Goal: Transaction & Acquisition: Obtain resource

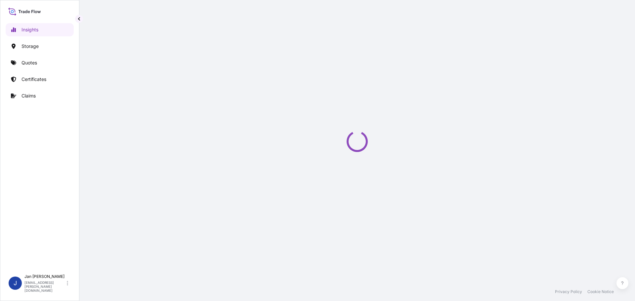
select select "2025"
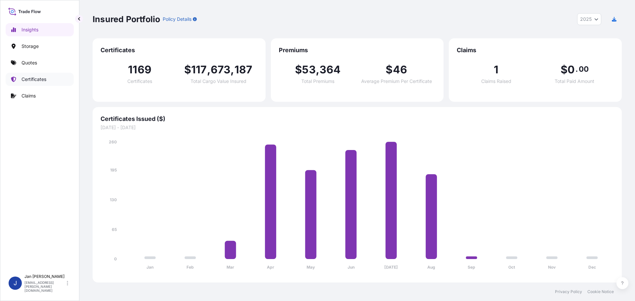
click at [33, 79] on p "Certificates" at bounding box center [33, 79] width 25 height 7
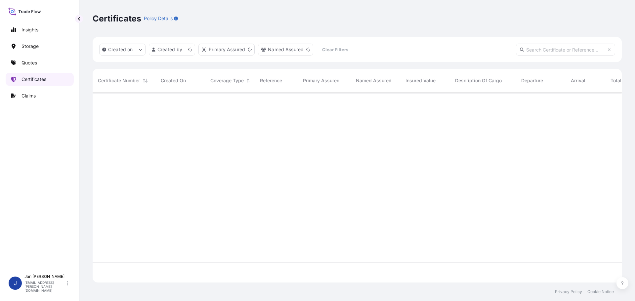
scroll to position [189, 524]
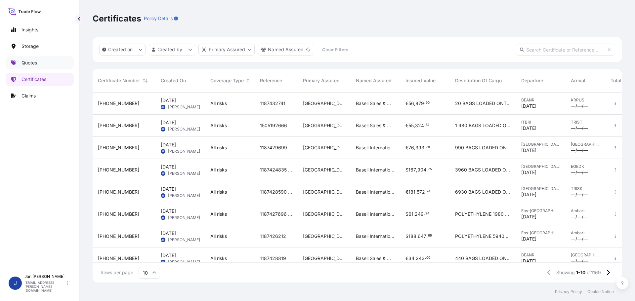
click at [44, 63] on link "Quotes" at bounding box center [40, 62] width 68 height 13
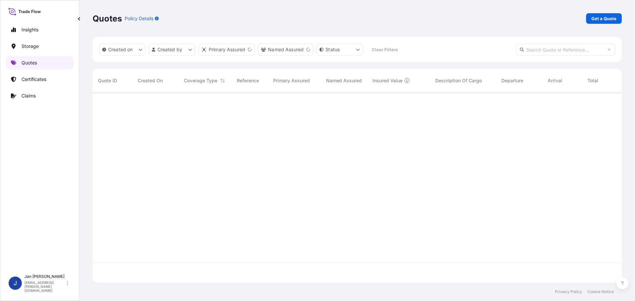
scroll to position [189, 524]
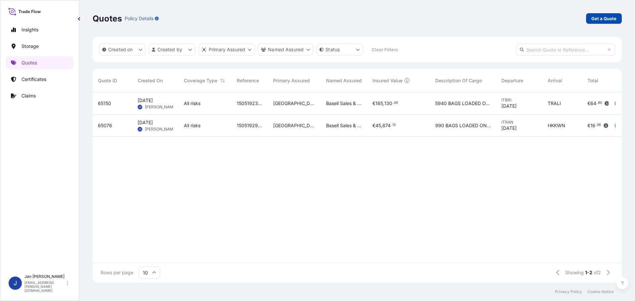
click at [613, 15] on link "Get a Quote" at bounding box center [604, 18] width 36 height 11
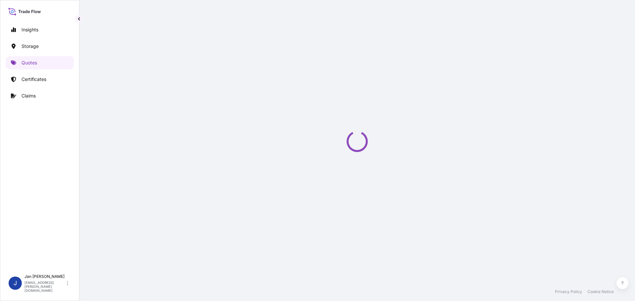
select select "Water"
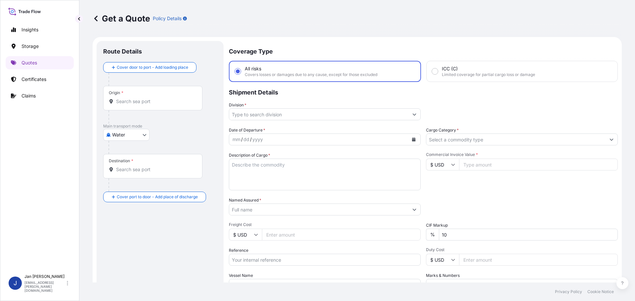
scroll to position [11, 0]
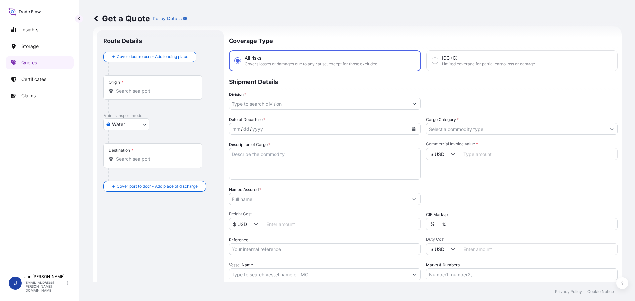
click at [278, 245] on input "Reference" at bounding box center [325, 249] width 192 height 12
paste input "1187422710"
type input "1187422710"
click at [178, 81] on div "Origin *" at bounding box center [152, 87] width 99 height 24
click at [178, 88] on input "Origin *" at bounding box center [155, 91] width 78 height 7
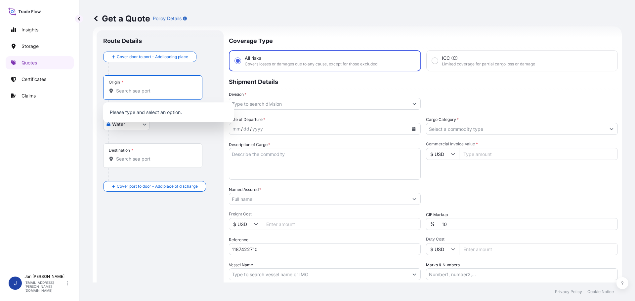
paste input "FOS SUR MER"
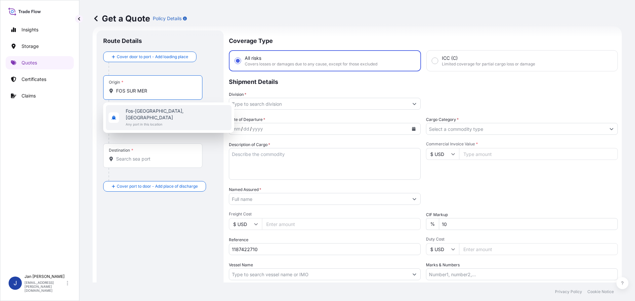
click at [159, 121] on span "Any port in this location" at bounding box center [177, 124] width 103 height 7
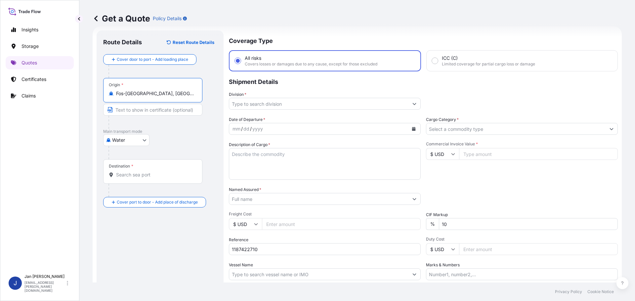
type input "Fos-[GEOGRAPHIC_DATA], [GEOGRAPHIC_DATA]"
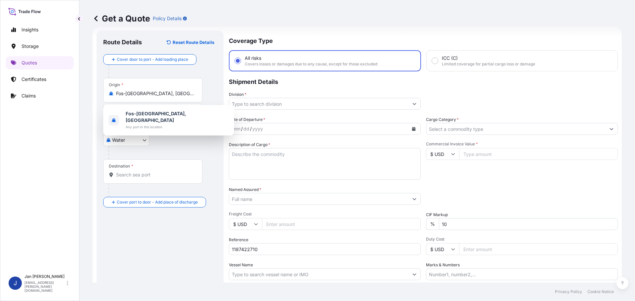
click at [195, 176] on div at bounding box center [153, 175] width 88 height 7
click at [194, 176] on input "Destination *" at bounding box center [155, 175] width 78 height 7
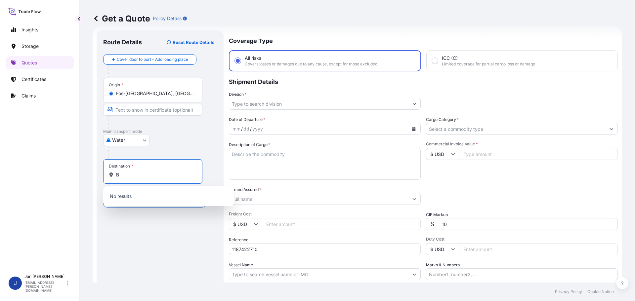
paste input "[GEOGRAPHIC_DATA], [GEOGRAPHIC_DATA]"
click at [173, 194] on div "[GEOGRAPHIC_DATA], [GEOGRAPHIC_DATA] Any port in this location" at bounding box center [169, 198] width 126 height 19
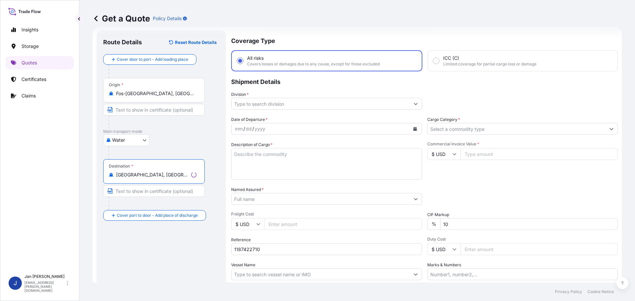
type input "[GEOGRAPHIC_DATA], [GEOGRAPHIC_DATA]"
click at [177, 254] on div "Route Details Reset Route Details Cover door to port - Add loading place Place …" at bounding box center [161, 180] width 116 height 286
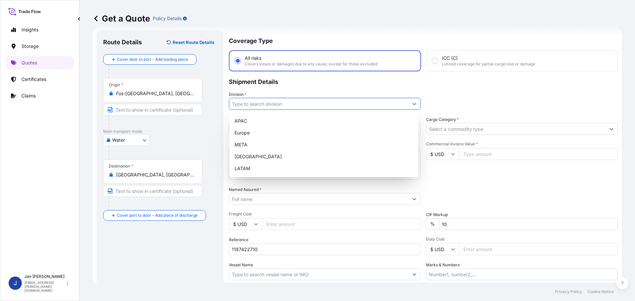
click at [310, 107] on input "Division *" at bounding box center [318, 104] width 179 height 12
click at [287, 134] on div "Europe" at bounding box center [324, 133] width 184 height 12
type input "Europe"
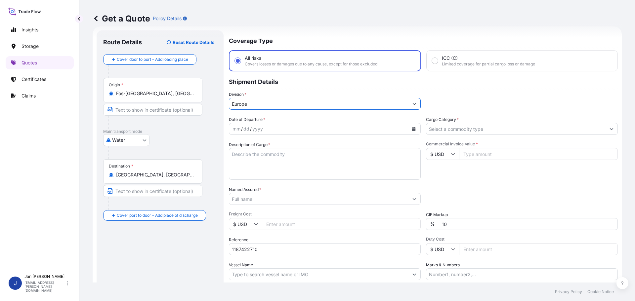
click at [315, 128] on div "mm / dd / yyyy" at bounding box center [318, 129] width 179 height 12
click at [416, 126] on button "Calendar" at bounding box center [413, 129] width 11 height 11
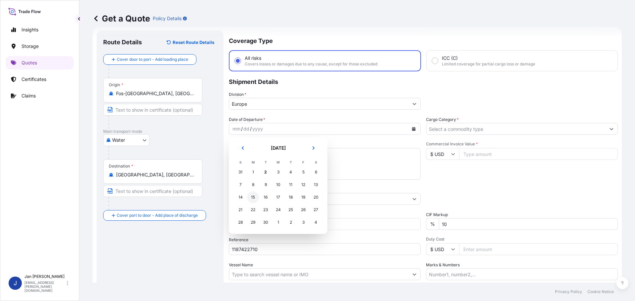
click at [253, 198] on div "15" at bounding box center [253, 197] width 12 height 12
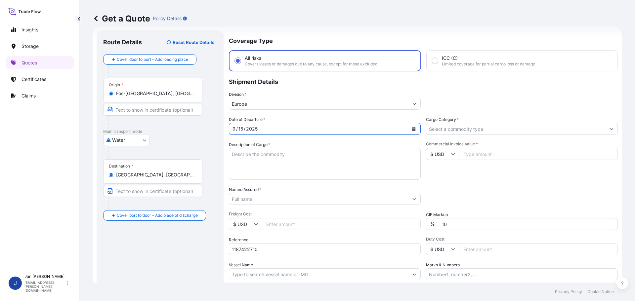
click at [276, 201] on input "Named Assured *" at bounding box center [318, 199] width 179 height 12
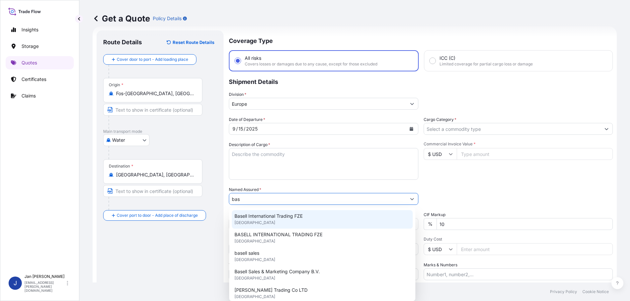
click at [283, 215] on span "Basell International Trading FZE" at bounding box center [268, 216] width 68 height 7
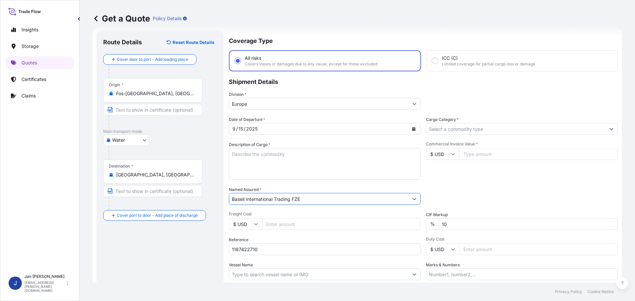
type input "Basell International Trading FZE"
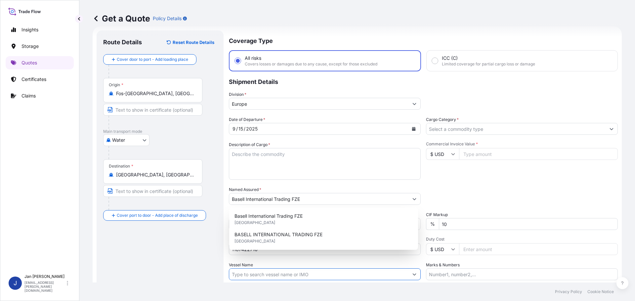
click at [245, 275] on input "Vessel Name" at bounding box center [318, 275] width 179 height 12
paste input "MSC [PERSON_NAME]"
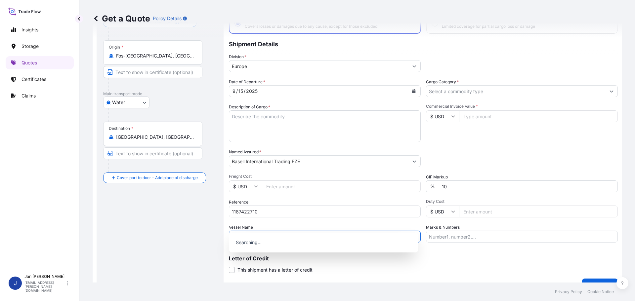
scroll to position [62, 0]
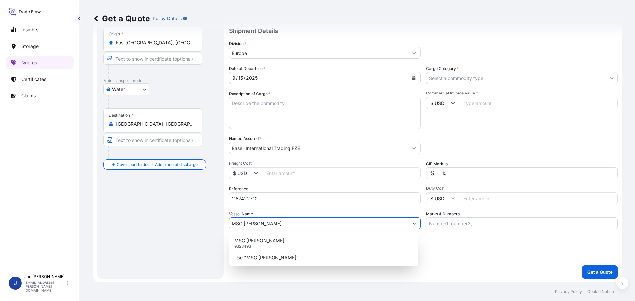
type input "MSC [PERSON_NAME]"
click at [473, 134] on div "Date of Departure * [DATE] Cargo Category * Description of Cargo * Commercial I…" at bounding box center [423, 147] width 389 height 164
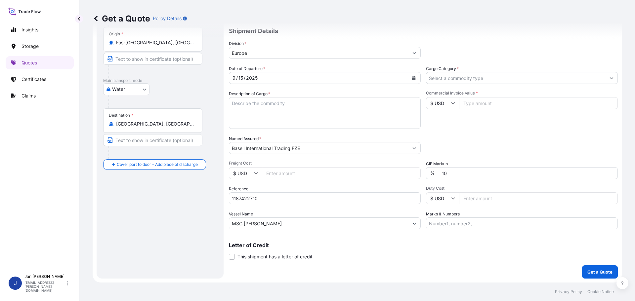
scroll to position [6, 0]
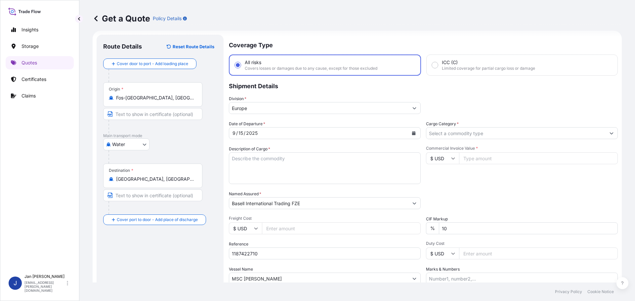
click at [484, 132] on input "Cargo Category *" at bounding box center [515, 133] width 179 height 12
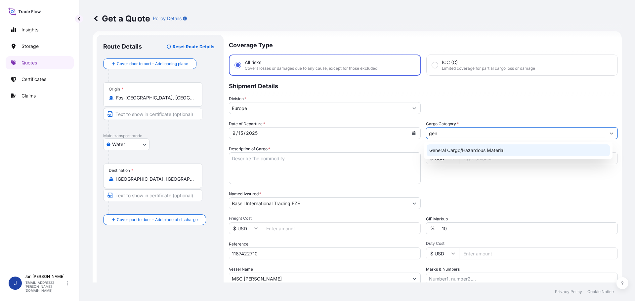
click at [485, 149] on div "General Cargo/Hazardous Material" at bounding box center [519, 151] width 184 height 12
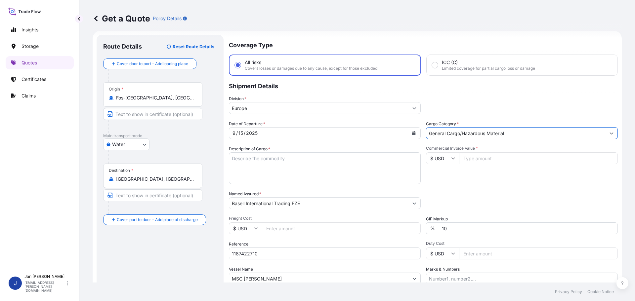
type input "General Cargo/Hazardous Material"
click at [489, 94] on p "Shipment Details" at bounding box center [423, 86] width 389 height 20
click at [281, 166] on textarea "Description of Cargo *" at bounding box center [325, 168] width 192 height 32
paste textarea "POLYETHYLENE 7920 BAGS LOADED ONTO 144 PALLETS LOADED INTO 8 40' HIGH CUBE CONT…"
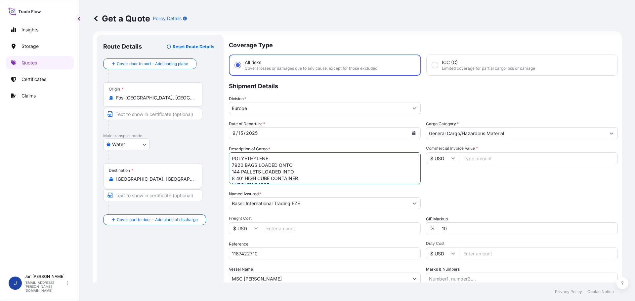
scroll to position [17, 0]
type textarea "POLYETHYLENE 7920 BAGS LOADED ONTO 144 PALLETS LOADED INTO 8 40' HIGH CUBE CONT…"
click at [513, 206] on div "Packing Category Type to search a container mode Please select a primary mode o…" at bounding box center [522, 200] width 192 height 19
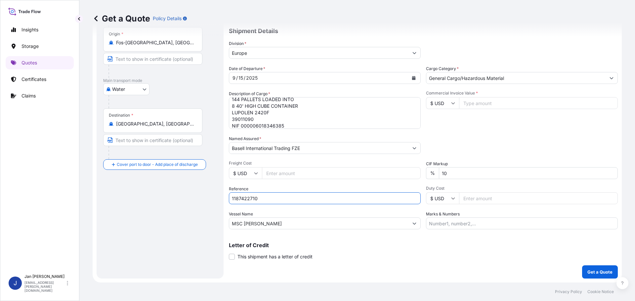
click at [301, 193] on input "1187422710" at bounding box center [325, 198] width 192 height 12
click at [582, 266] on button "Get a Quote" at bounding box center [600, 272] width 36 height 13
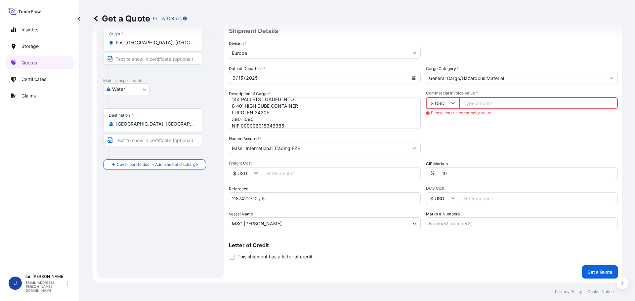
click at [303, 192] on input "1187422710 / 5" at bounding box center [325, 198] width 192 height 12
paste input "013168399 / 5013174489 / 304242280"
click at [265, 200] on input "1187422710 / 5 013168399 / 5013174489 / 304242280" at bounding box center [325, 198] width 192 height 12
type input "1187422710 / 5013168399 / 5013174489 / 304242280"
click at [497, 104] on input "Commercial Invoice Value *" at bounding box center [538, 103] width 159 height 12
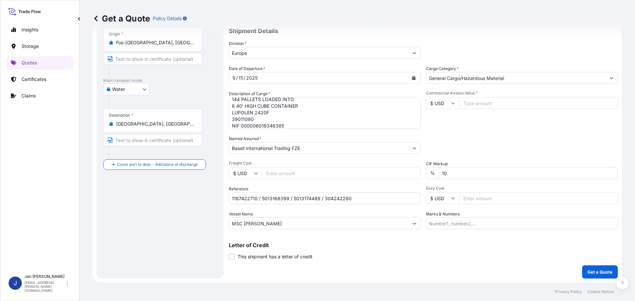
click at [492, 105] on input "Commercial Invoice Value *" at bounding box center [538, 103] width 159 height 12
type input "204733.24"
click at [509, 136] on div "Packing Category Type to search a container mode Please select a primary mode o…" at bounding box center [522, 145] width 192 height 19
click at [587, 274] on p "Get a Quote" at bounding box center [599, 272] width 25 height 7
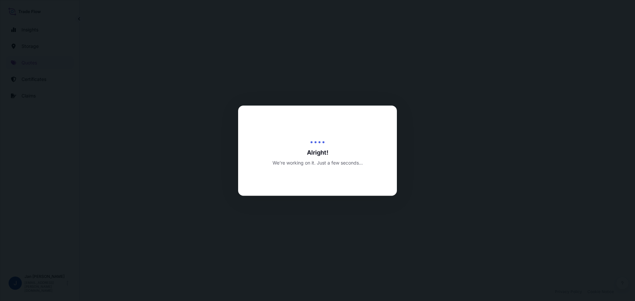
select select "Water"
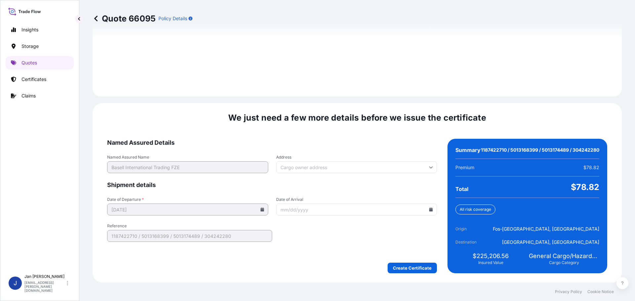
scroll to position [939, 0]
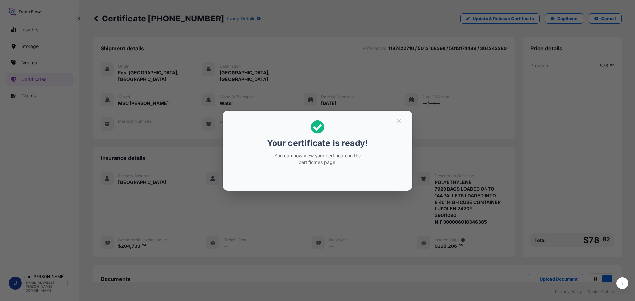
click at [398, 127] on h2 "Your certificate is ready! You can now view your certificate in the certificate…" at bounding box center [317, 143] width 179 height 54
click at [401, 121] on icon "button" at bounding box center [399, 121] width 6 height 6
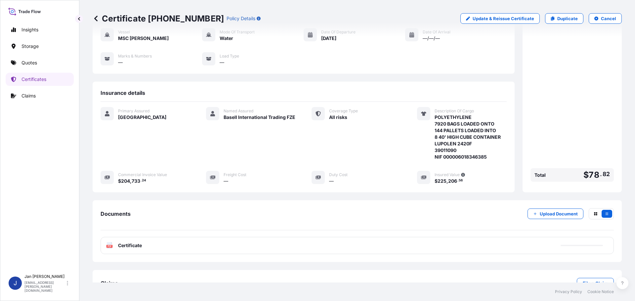
scroll to position [79, 0]
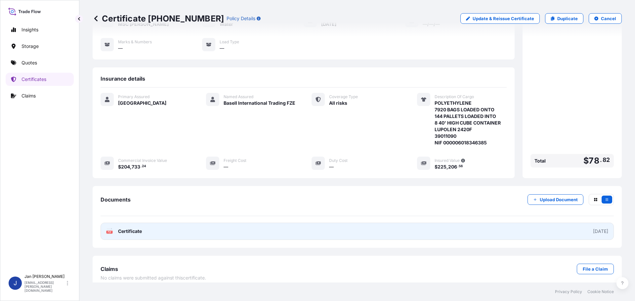
click at [126, 223] on link "PDF Certificate [DATE]" at bounding box center [357, 231] width 513 height 17
